Goal: Find specific page/section: Find specific page/section

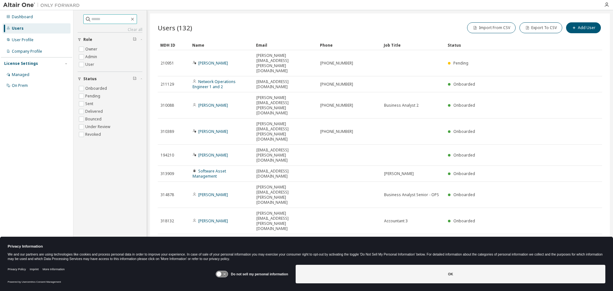
click at [102, 20] on input "text" at bounding box center [110, 19] width 38 height 6
paste input "**********"
type input "**********"
